Goal: Information Seeking & Learning: Learn about a topic

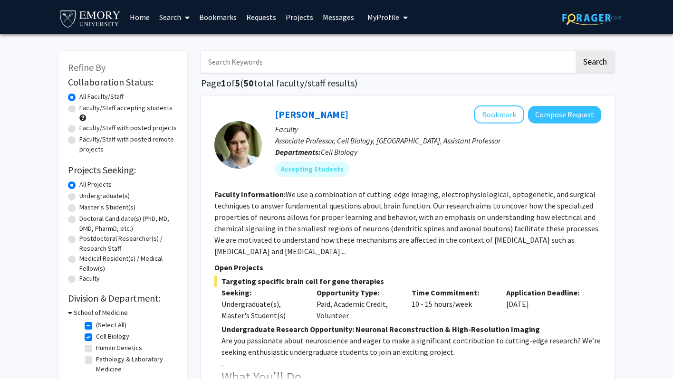
click at [96, 326] on label "(Select All)" at bounding box center [111, 325] width 30 height 10
click at [96, 326] on input "(Select All)" at bounding box center [99, 323] width 6 height 6
checkbox input "false"
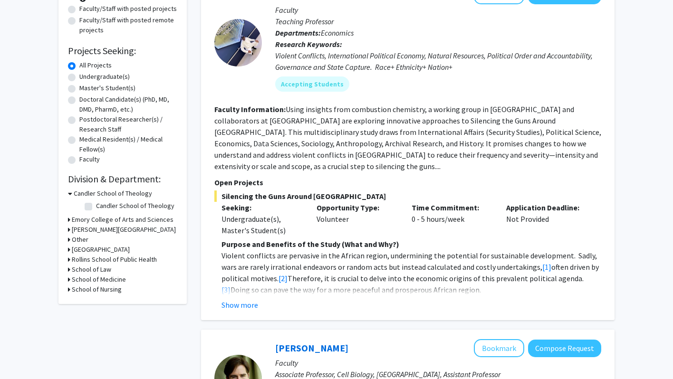
scroll to position [126, 0]
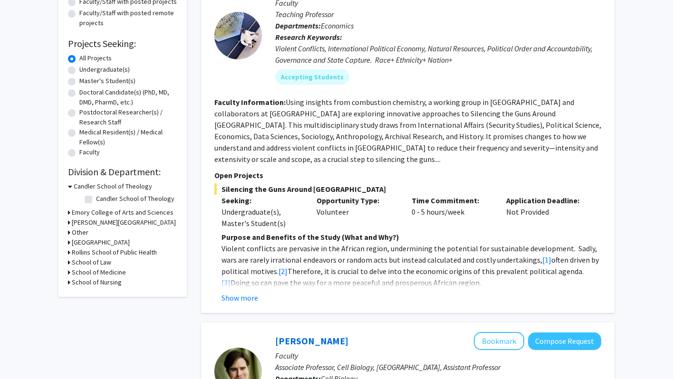
click at [117, 252] on h3 "Rollins School of Public Health" at bounding box center [114, 253] width 85 height 10
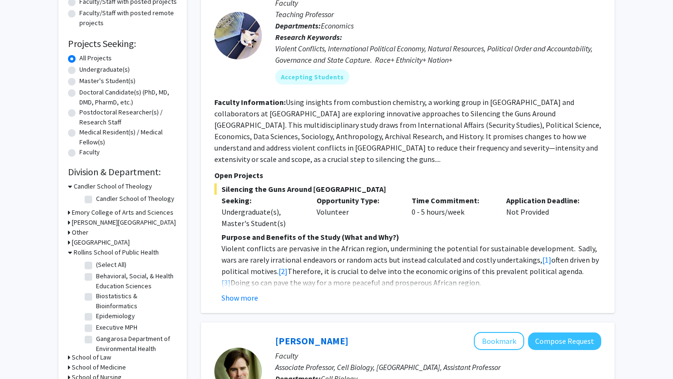
click at [96, 266] on label "(Select All)" at bounding box center [111, 265] width 30 height 10
click at [96, 266] on input "(Select All)" at bounding box center [99, 263] width 6 height 6
checkbox input "true"
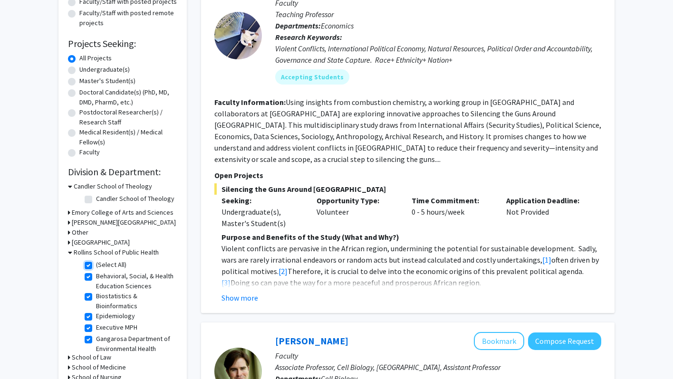
checkbox input "true"
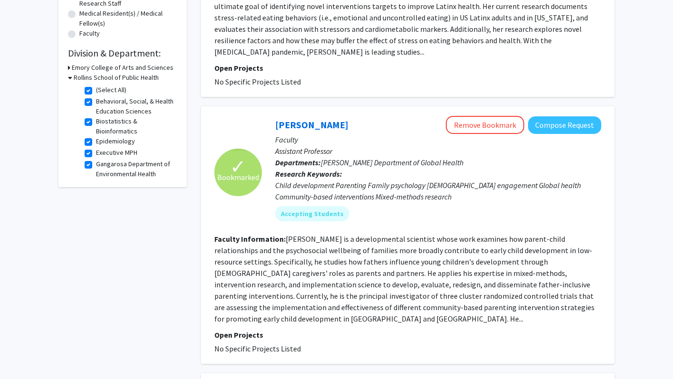
scroll to position [253, 0]
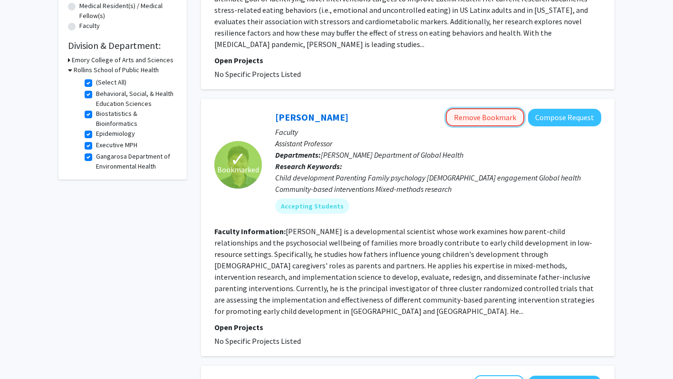
click at [510, 108] on button "Remove Bookmark" at bounding box center [485, 117] width 78 height 18
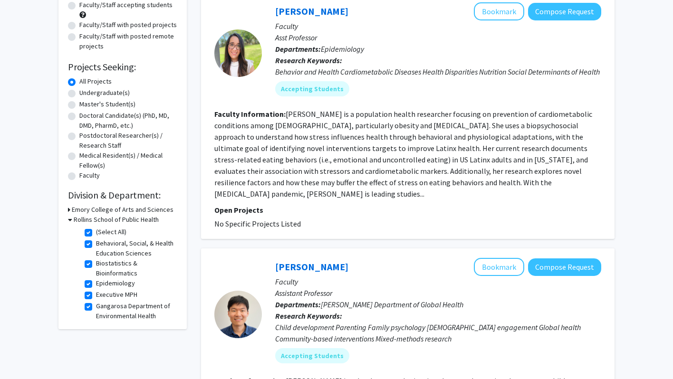
scroll to position [112, 0]
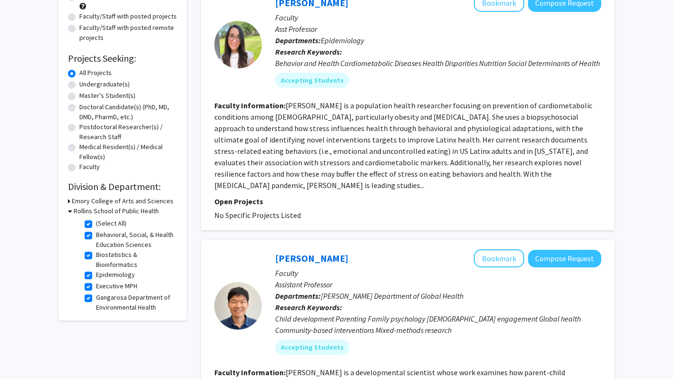
click at [71, 200] on div "Emory College of Arts and Sciences" at bounding box center [122, 201] width 109 height 10
click at [68, 201] on icon at bounding box center [69, 201] width 2 height 10
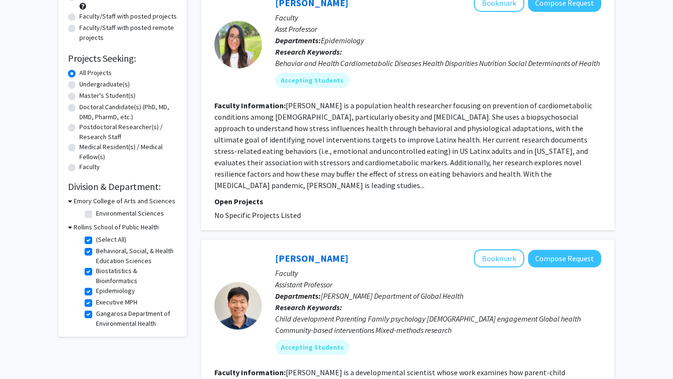
click at [68, 201] on icon at bounding box center [70, 201] width 4 height 10
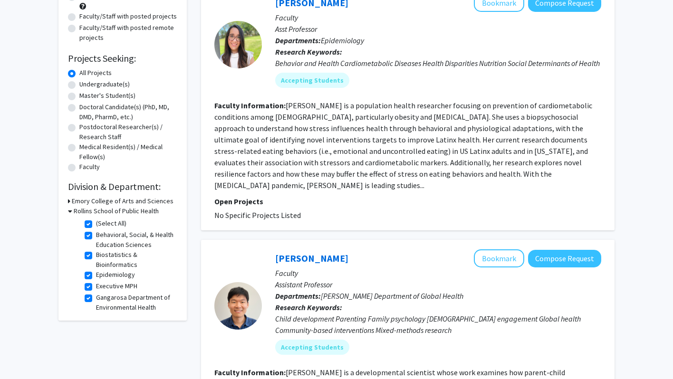
click at [96, 222] on label "(Select All)" at bounding box center [111, 224] width 30 height 10
click at [96, 222] on input "(Select All)" at bounding box center [99, 222] width 6 height 6
checkbox input "false"
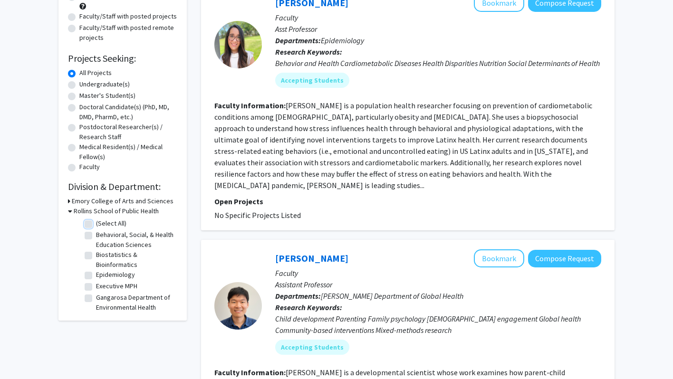
checkbox input "false"
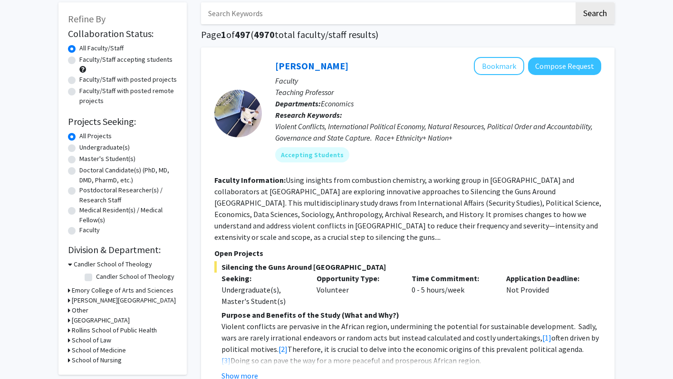
scroll to position [95, 0]
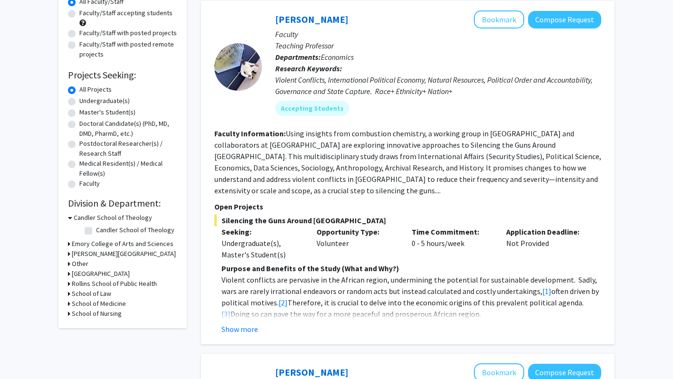
click at [97, 244] on h3 "Emory College of Arts and Sciences" at bounding box center [123, 244] width 102 height 10
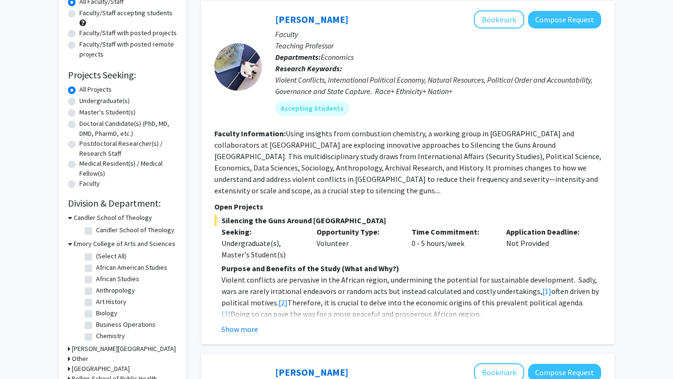
click at [96, 267] on label "African American Studies" at bounding box center [131, 268] width 71 height 10
click at [96, 267] on input "African American Studies" at bounding box center [99, 266] width 6 height 6
checkbox input "true"
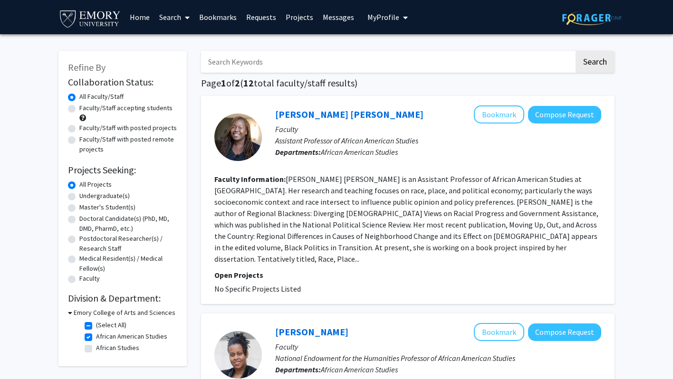
click at [96, 323] on label "(Select All)" at bounding box center [111, 325] width 30 height 10
click at [96, 323] on input "(Select All)" at bounding box center [99, 323] width 6 height 6
checkbox input "false"
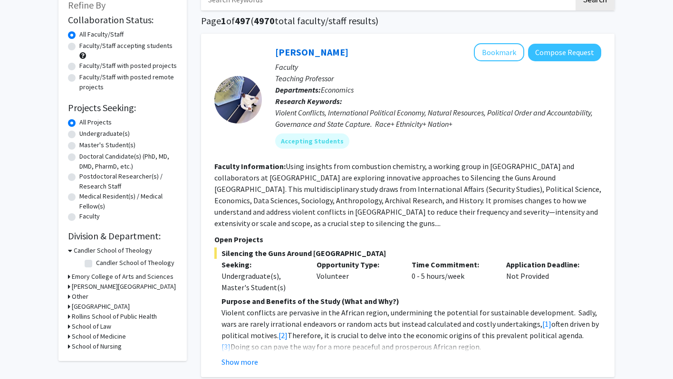
scroll to position [74, 0]
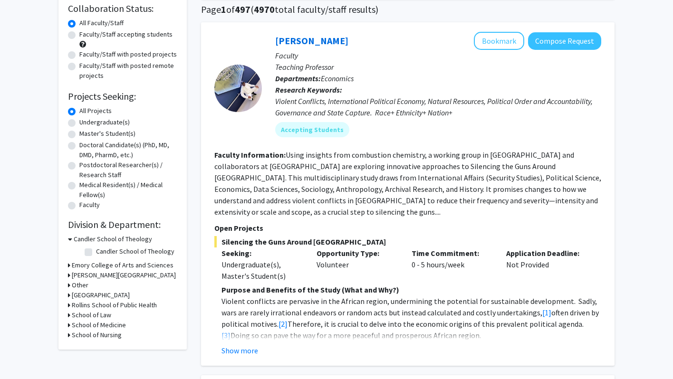
click at [89, 264] on h3 "Emory College of Arts and Sciences" at bounding box center [123, 266] width 102 height 10
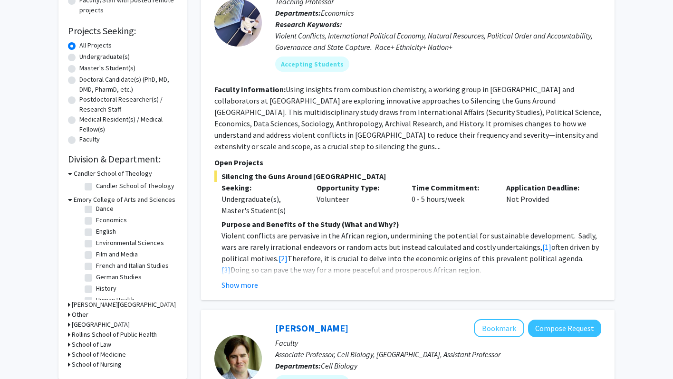
scroll to position [160, 0]
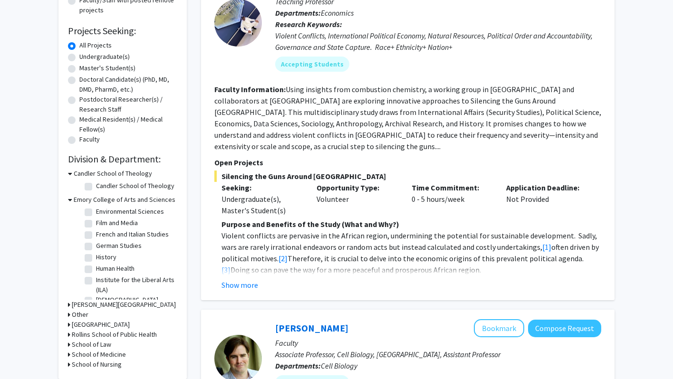
click at [96, 270] on label "Human Health" at bounding box center [115, 269] width 39 height 10
click at [96, 270] on input "Human Health" at bounding box center [99, 267] width 6 height 6
checkbox input "true"
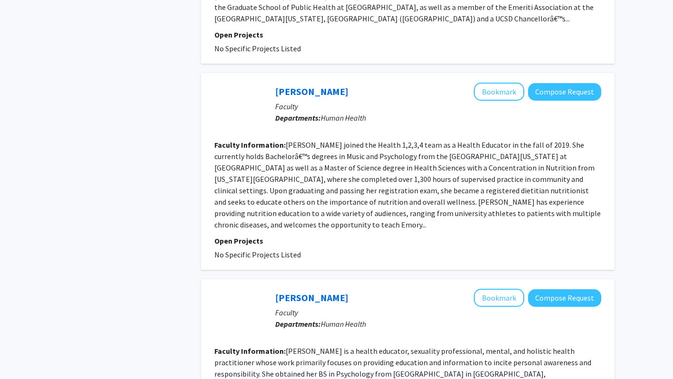
scroll to position [656, 0]
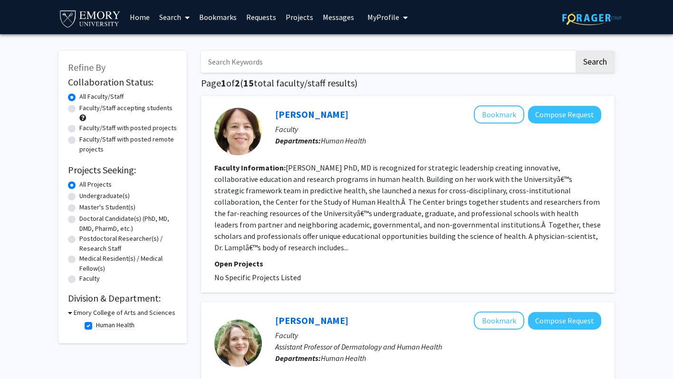
click at [390, 12] on span "My Profile" at bounding box center [383, 17] width 32 height 10
click at [539, 119] on button "Compose Request" at bounding box center [564, 115] width 73 height 18
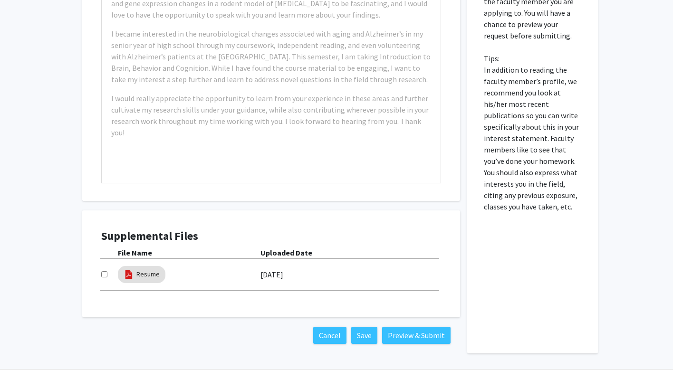
scroll to position [258, 0]
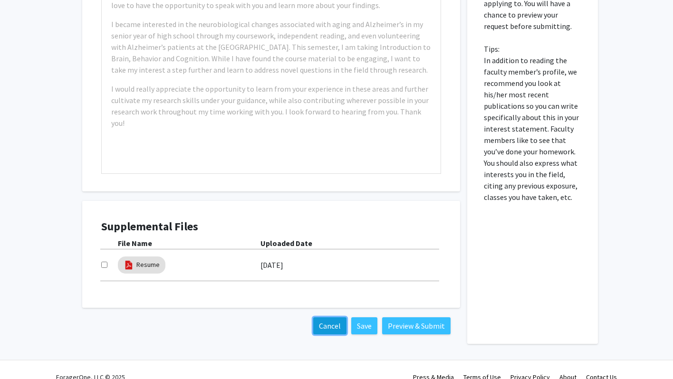
click at [328, 327] on button "Cancel" at bounding box center [329, 326] width 33 height 17
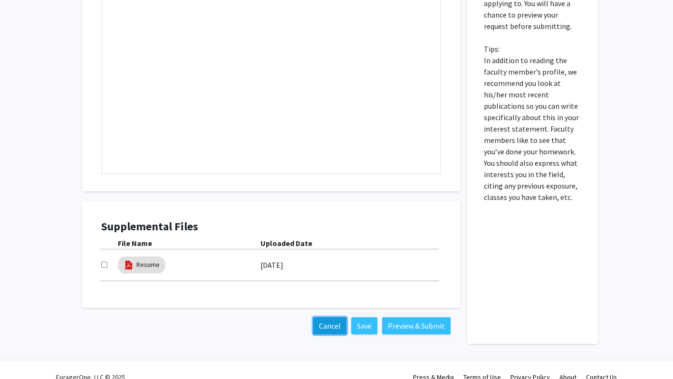
click at [330, 332] on button "Cancel" at bounding box center [329, 326] width 33 height 17
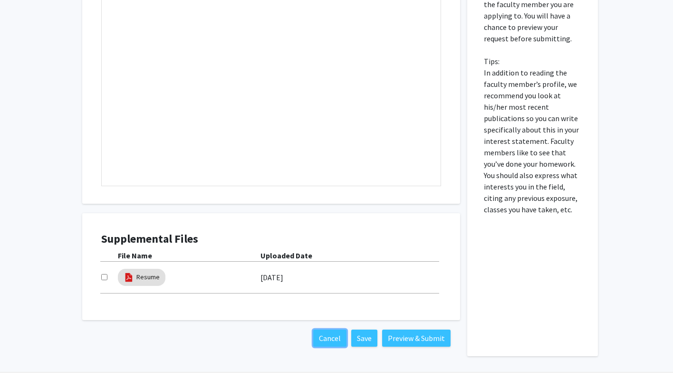
scroll to position [244, 0]
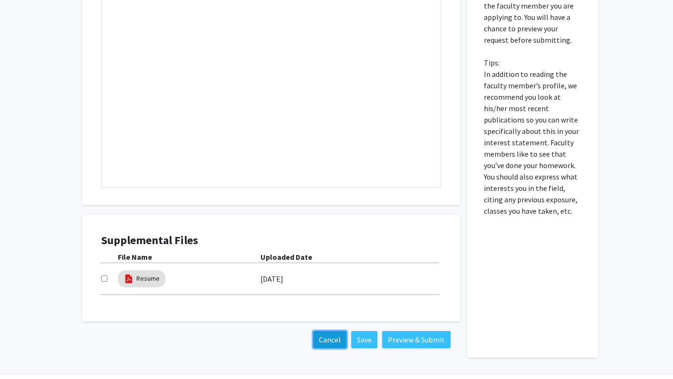
click at [327, 339] on button "Cancel" at bounding box center [329, 339] width 33 height 17
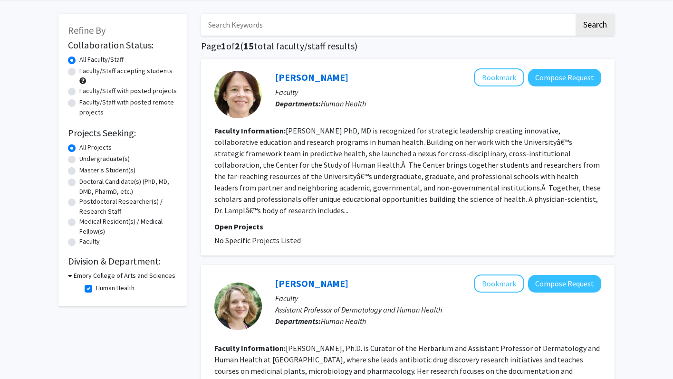
scroll to position [41, 0]
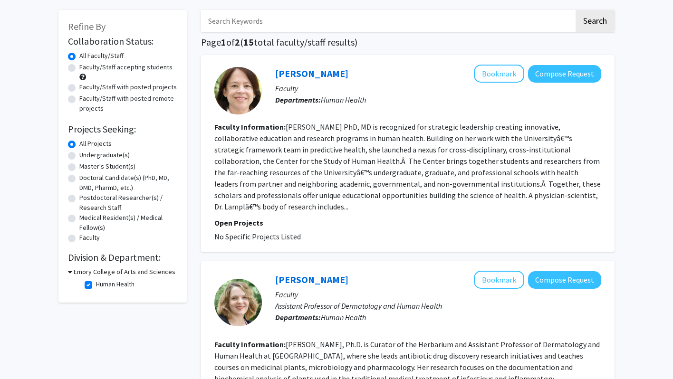
click at [96, 284] on label "Human Health" at bounding box center [115, 285] width 39 height 10
click at [96, 284] on input "Human Health" at bounding box center [99, 283] width 6 height 6
checkbox input "false"
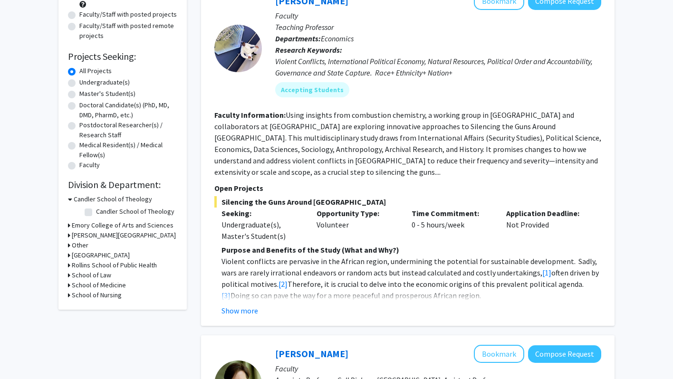
scroll to position [119, 0]
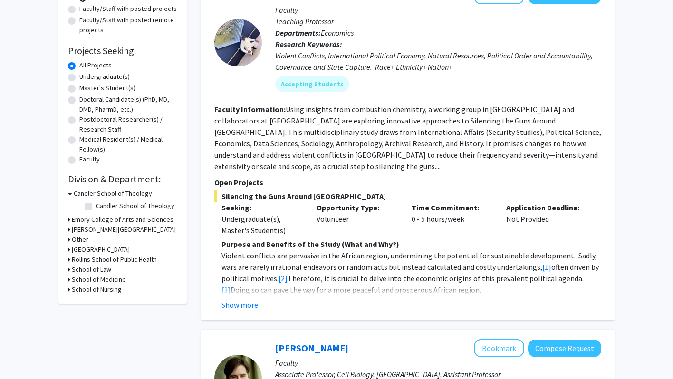
click at [99, 261] on h3 "Rollins School of Public Health" at bounding box center [114, 260] width 85 height 10
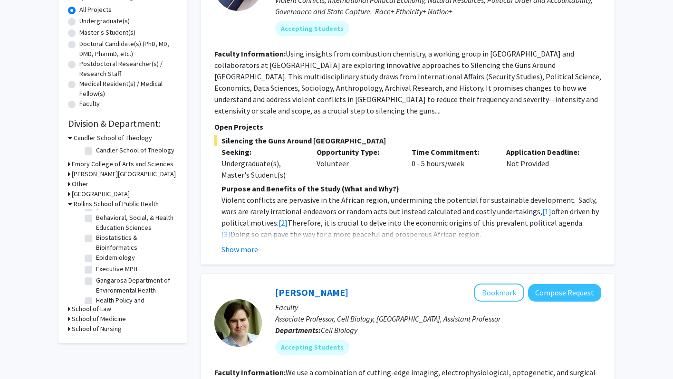
scroll to position [0, 0]
click at [96, 215] on label "(Select All)" at bounding box center [111, 217] width 30 height 10
click at [96, 215] on input "(Select All)" at bounding box center [99, 215] width 6 height 6
checkbox input "true"
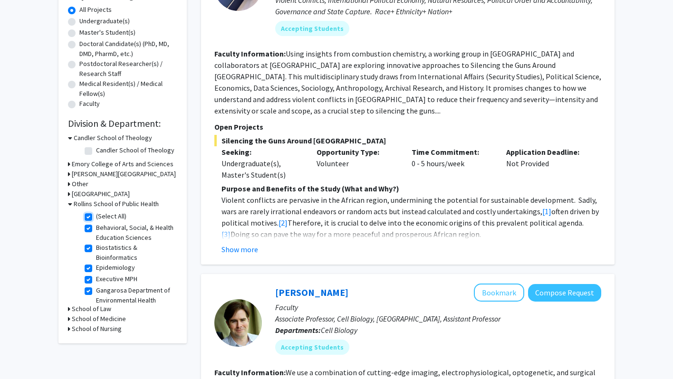
checkbox input "true"
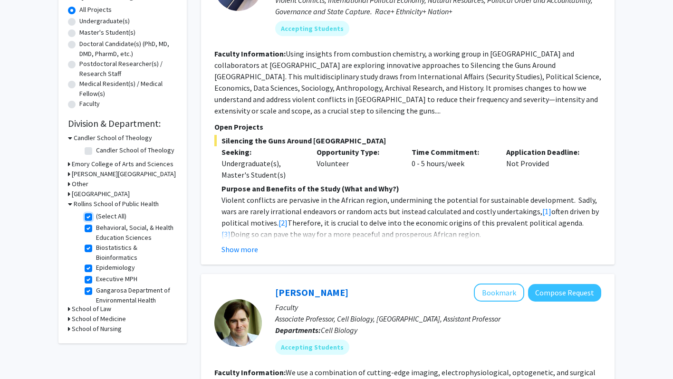
checkbox input "true"
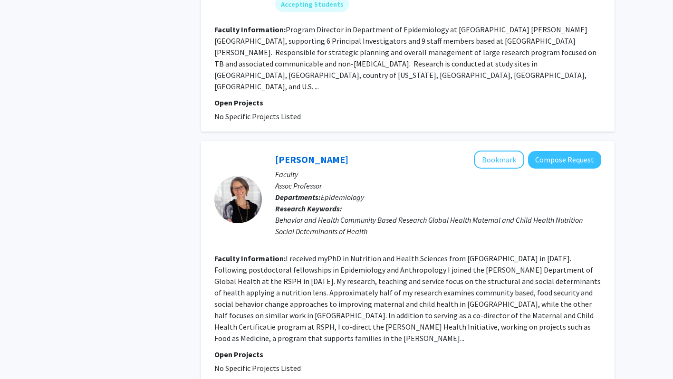
scroll to position [1143, 0]
click at [282, 253] on fg-read-more "I received myPhD in Nutrition and Health Sciences from [GEOGRAPHIC_DATA] in [DA…" at bounding box center [407, 297] width 386 height 89
click at [522, 279] on fg-read-more "I received myPhD in Nutrition and Health Sciences from [GEOGRAPHIC_DATA] in [DA…" at bounding box center [407, 297] width 386 height 89
click at [538, 282] on fg-read-more "I received myPhD in Nutrition and Health Sciences from [GEOGRAPHIC_DATA] in [DA…" at bounding box center [407, 297] width 386 height 89
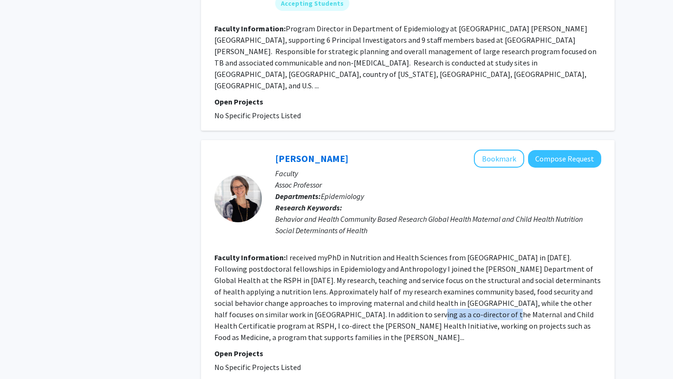
drag, startPoint x: 310, startPoint y: 270, endPoint x: 391, endPoint y: 268, distance: 80.8
click at [391, 268] on fg-read-more "I received myPhD in Nutrition and Health Sciences from [GEOGRAPHIC_DATA] in [DA…" at bounding box center [407, 297] width 386 height 89
click at [408, 260] on fg-read-more "I received myPhD in Nutrition and Health Sciences from [GEOGRAPHIC_DATA] in [DA…" at bounding box center [407, 297] width 386 height 89
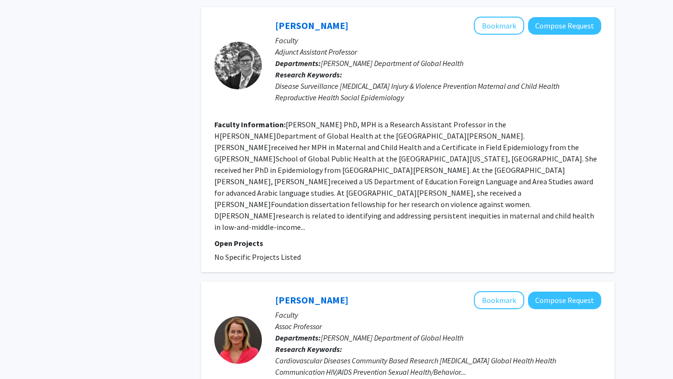
scroll to position [1689, 0]
